Goal: Use online tool/utility

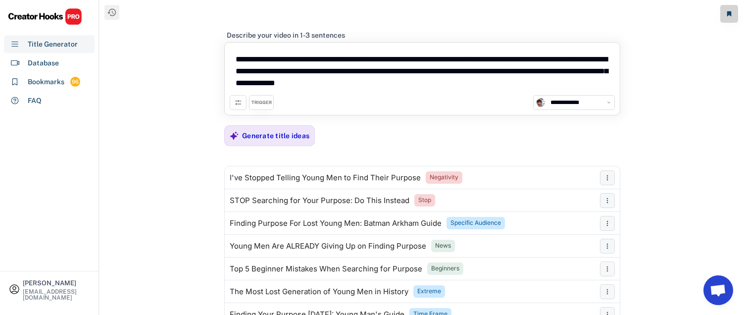
select select "**********"
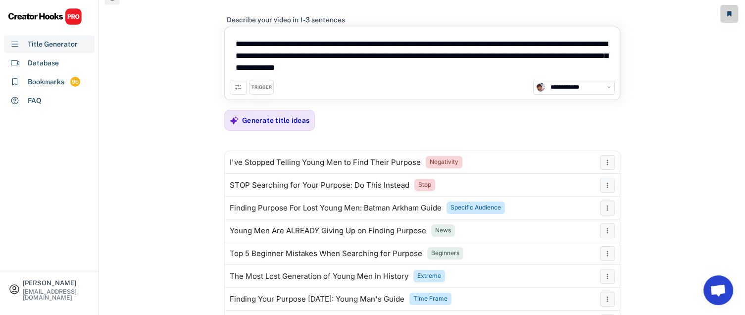
click at [474, 69] on textarea "**********" at bounding box center [422, 56] width 385 height 48
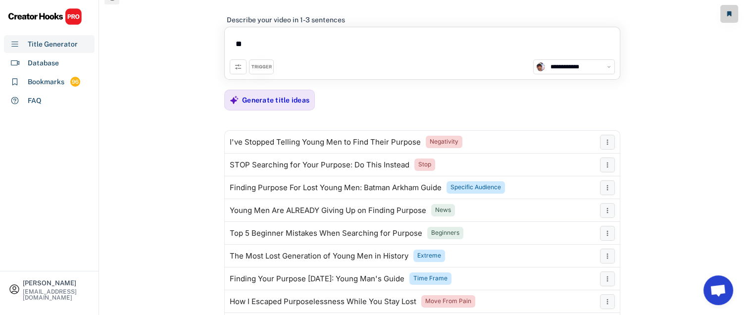
type textarea "*"
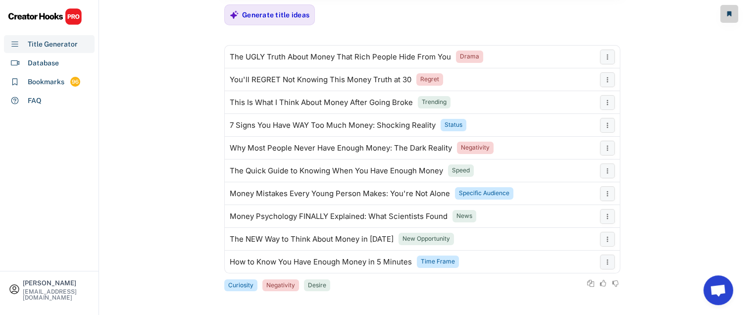
scroll to position [101, 0]
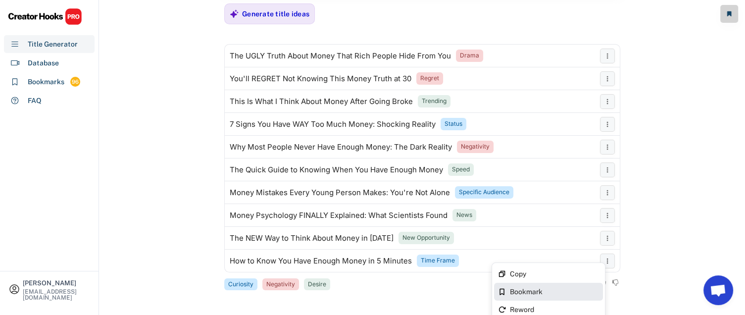
click at [542, 289] on div "Bookmark" at bounding box center [554, 291] width 89 height 7
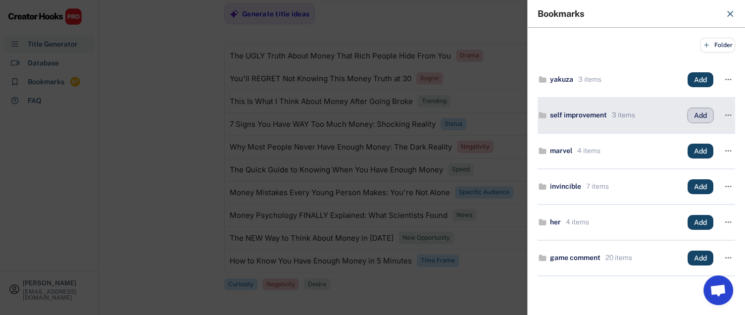
click at [689, 111] on button "Add" at bounding box center [700, 115] width 26 height 15
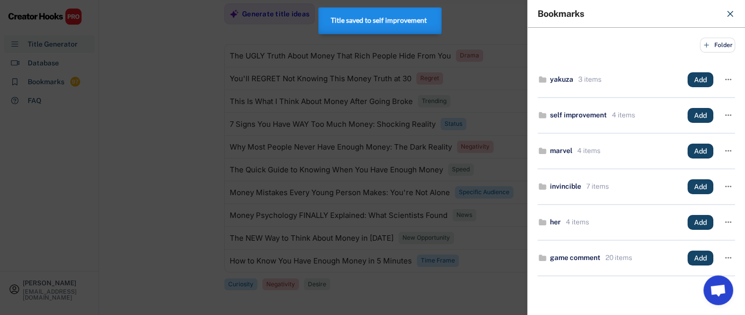
click at [494, 196] on div at bounding box center [372, 157] width 745 height 315
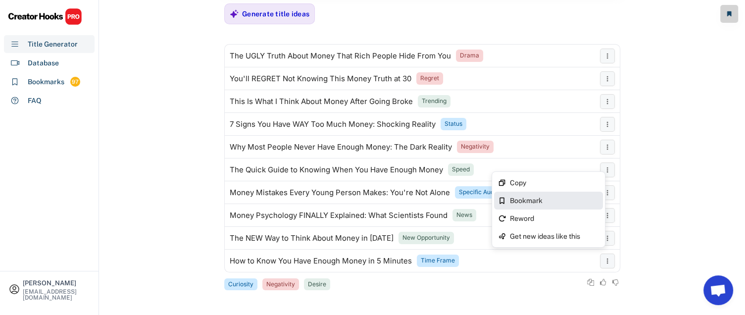
click at [540, 198] on div "Bookmark" at bounding box center [554, 200] width 89 height 7
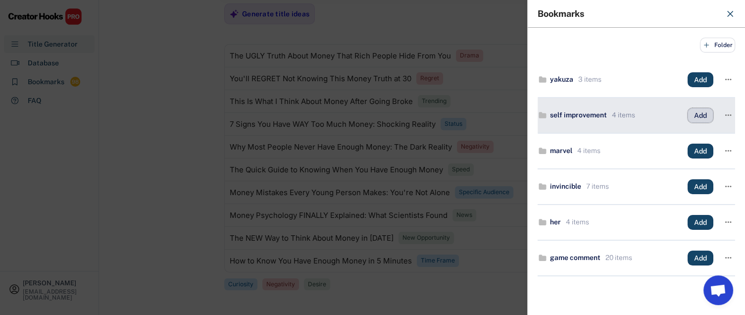
click at [696, 111] on button "Add" at bounding box center [700, 115] width 26 height 15
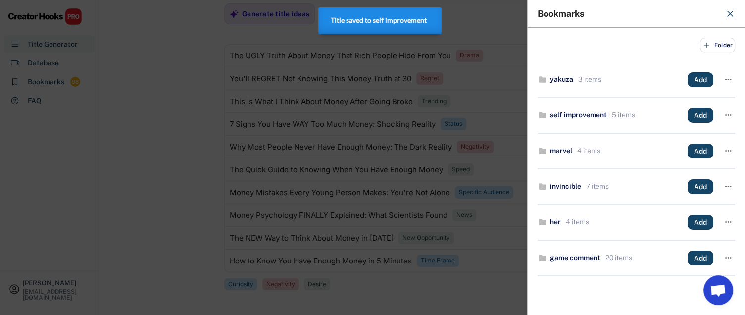
click at [457, 184] on div at bounding box center [372, 157] width 745 height 315
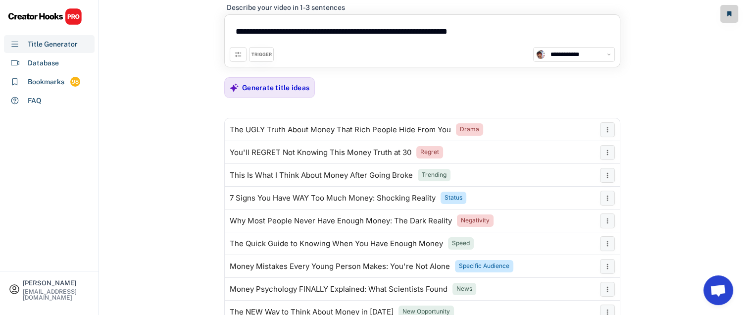
scroll to position [28, 0]
click at [504, 25] on textarea "**********" at bounding box center [422, 32] width 385 height 27
click at [538, 28] on textarea "**********" at bounding box center [422, 32] width 385 height 27
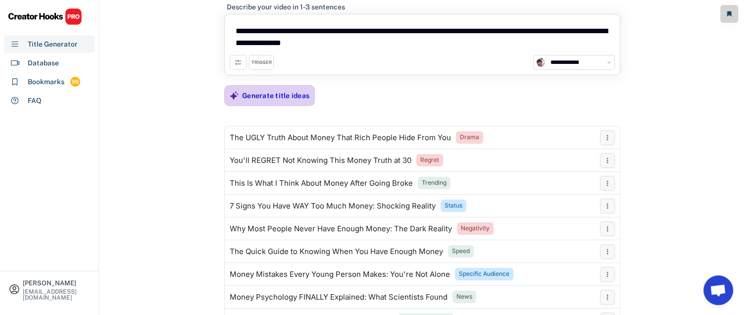
type textarea "**********"
click at [266, 98] on div "Generate title ideas" at bounding box center [275, 95] width 67 height 9
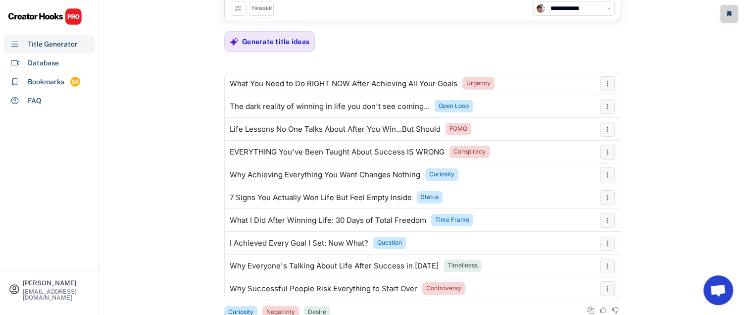
scroll to position [110, 0]
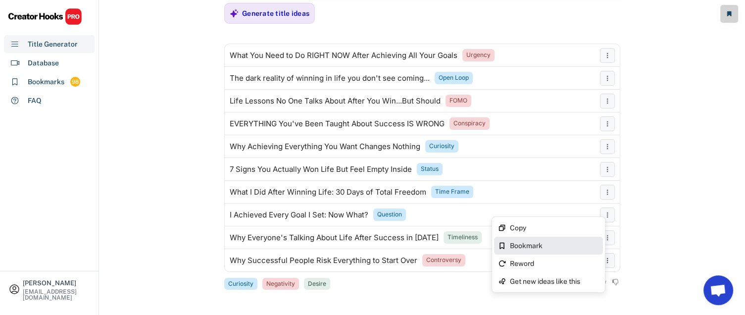
click at [566, 244] on div "Bookmark" at bounding box center [554, 245] width 89 height 7
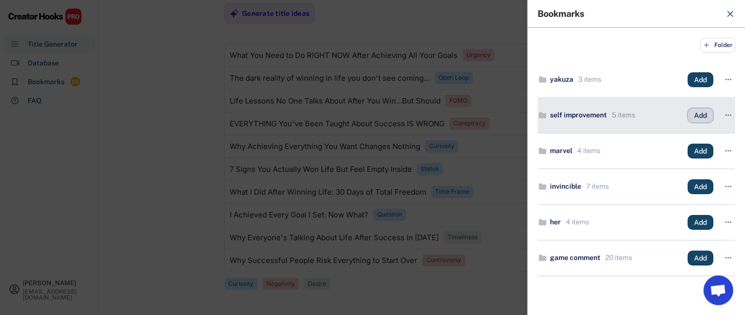
click at [692, 112] on button "Add" at bounding box center [700, 115] width 26 height 15
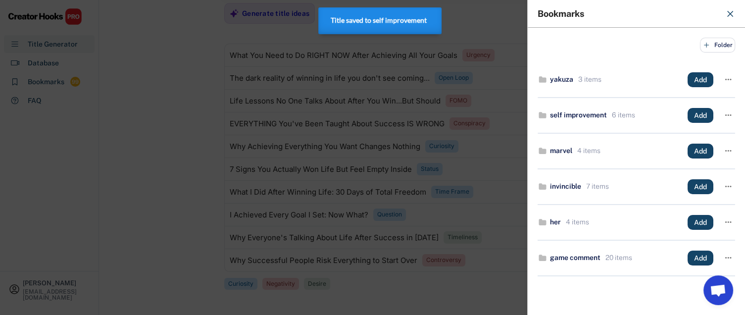
click at [471, 279] on div at bounding box center [372, 157] width 745 height 315
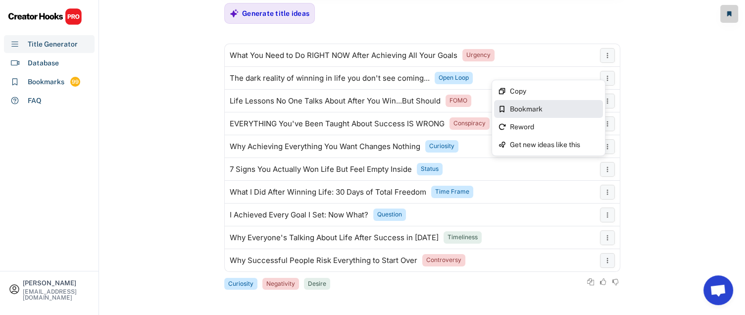
click at [559, 106] on div "Bookmark" at bounding box center [554, 108] width 89 height 7
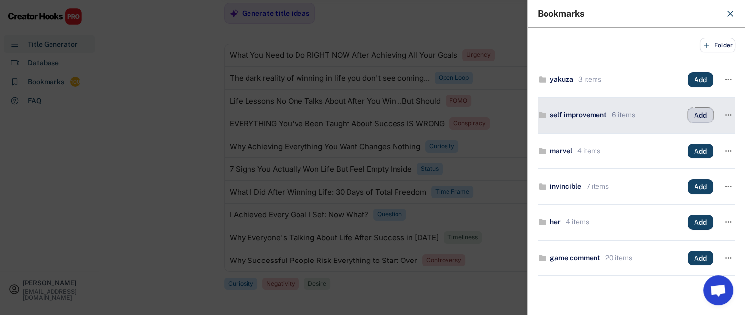
click at [697, 114] on button "Add" at bounding box center [700, 115] width 26 height 15
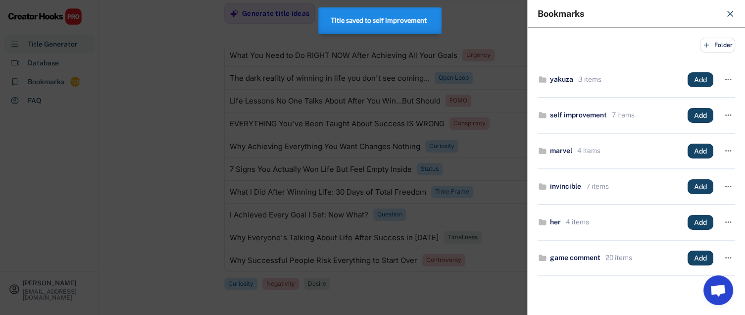
click at [426, 126] on div at bounding box center [372, 157] width 745 height 315
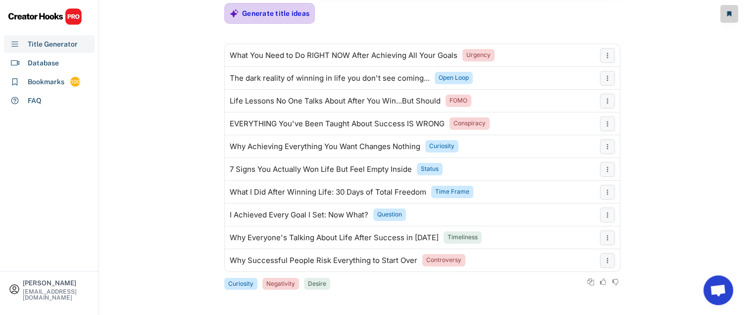
click at [298, 4] on div "Generate title ideas" at bounding box center [275, 13] width 67 height 20
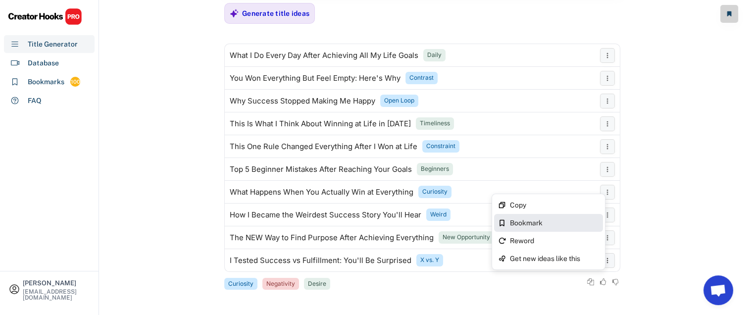
click at [547, 224] on div "Bookmark" at bounding box center [554, 222] width 89 height 7
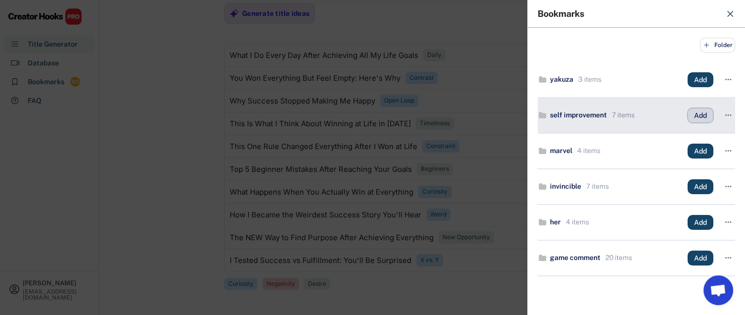
click at [688, 109] on button "Add" at bounding box center [700, 115] width 26 height 15
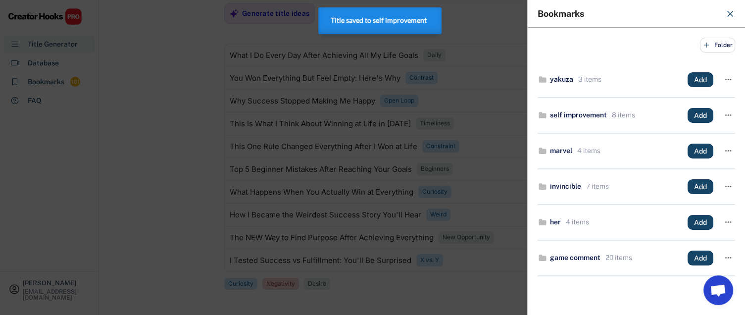
click at [515, 170] on div at bounding box center [372, 157] width 745 height 315
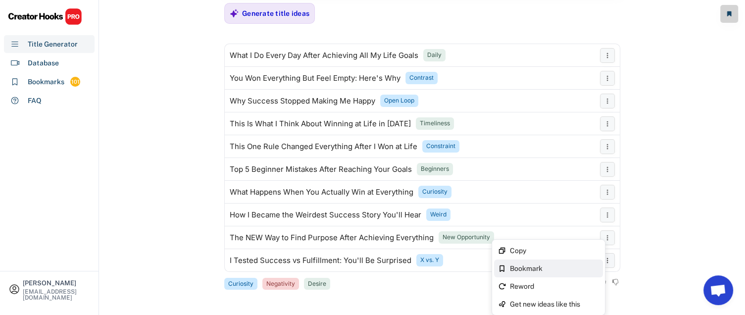
click at [568, 262] on div "Bookmark" at bounding box center [548, 268] width 109 height 18
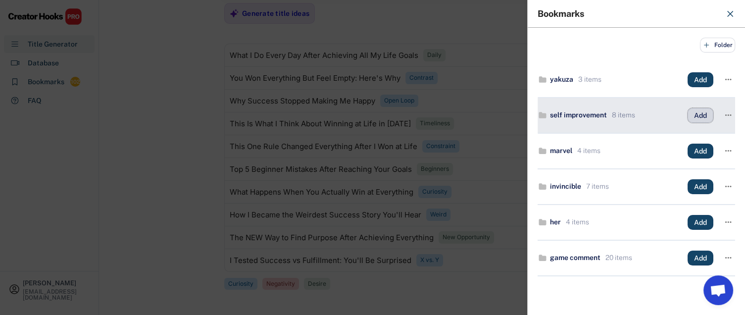
click at [697, 115] on button "Add" at bounding box center [700, 115] width 26 height 15
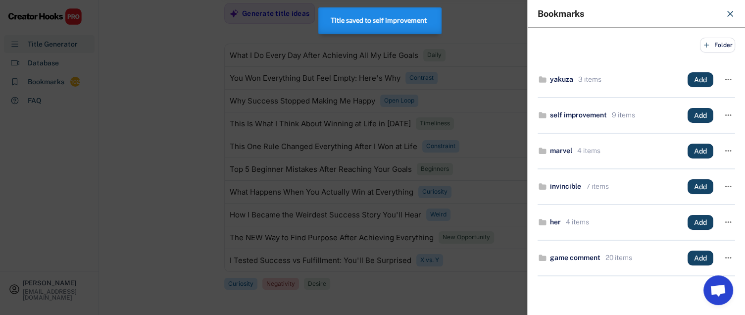
click at [461, 221] on div at bounding box center [372, 157] width 745 height 315
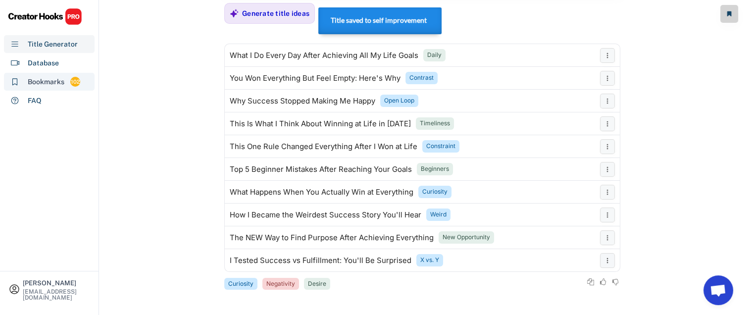
click at [51, 75] on div "Bookmarks 102" at bounding box center [49, 82] width 91 height 18
